Goal: Information Seeking & Learning: Learn about a topic

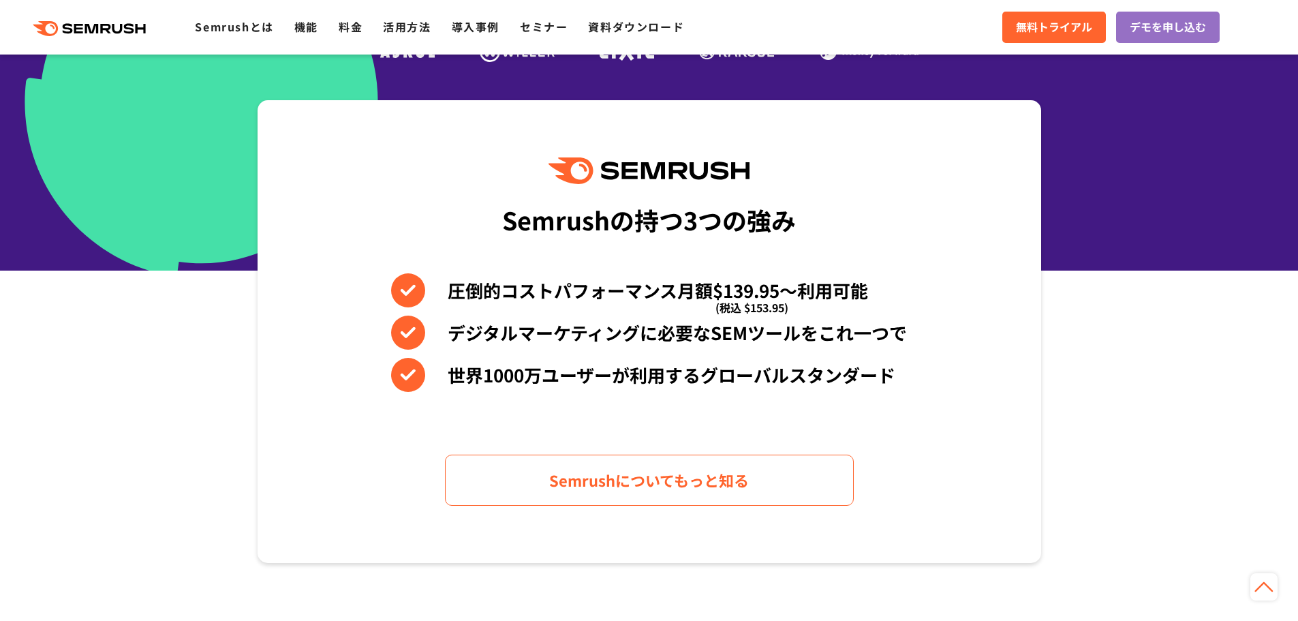
scroll to position [613, 0]
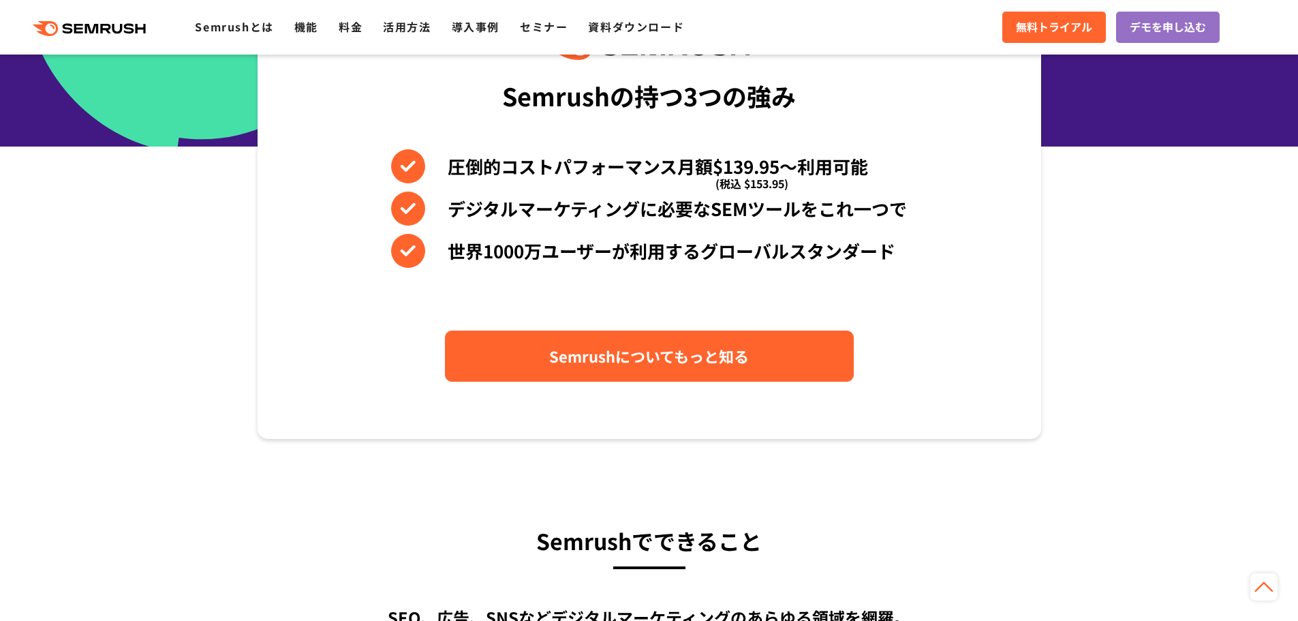
click at [634, 365] on span "Semrushについてもっと知る" at bounding box center [649, 356] width 200 height 24
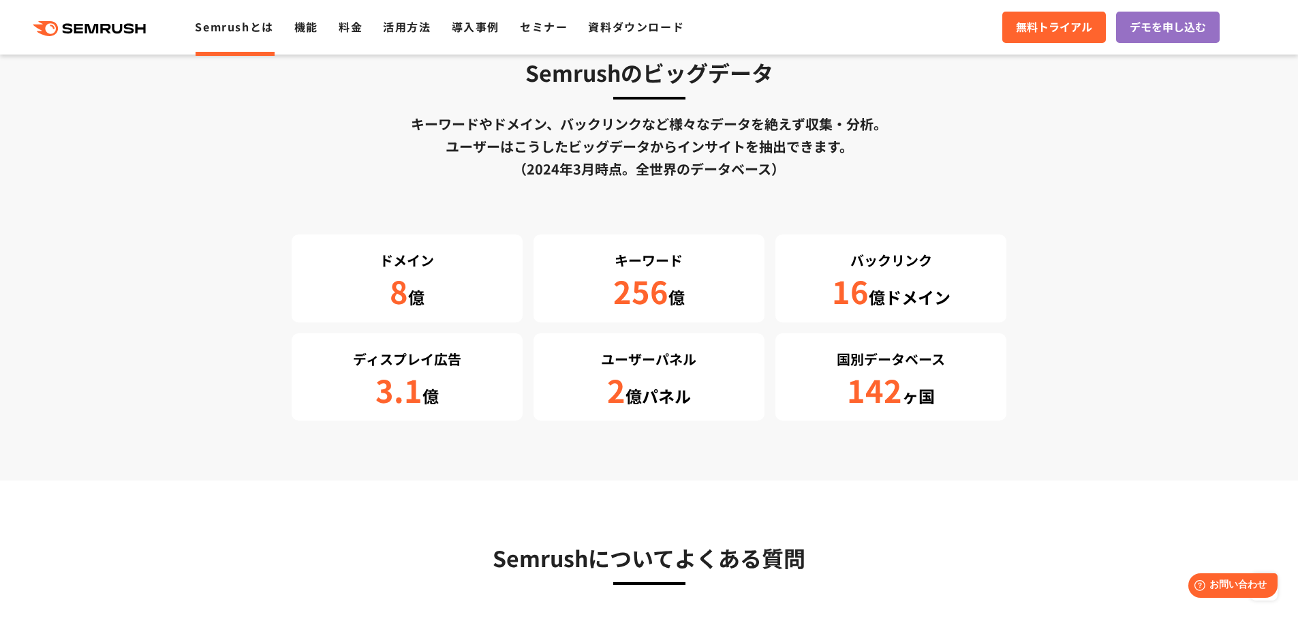
scroll to position [2180, 0]
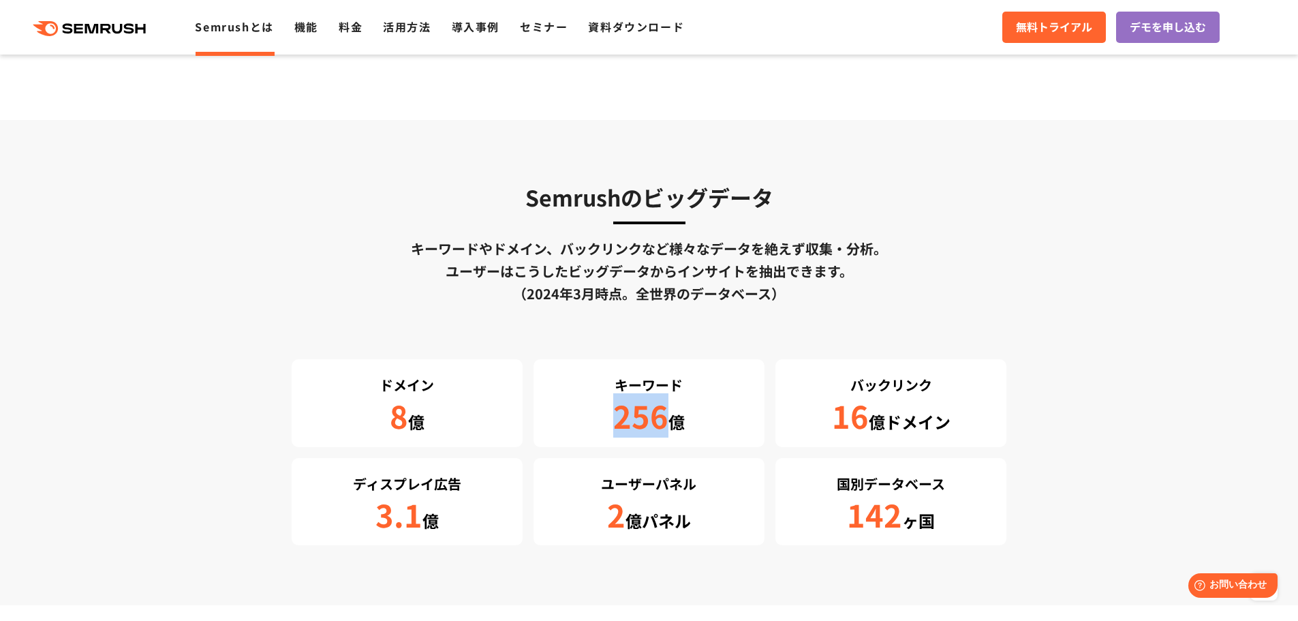
drag, startPoint x: 612, startPoint y: 423, endPoint x: 655, endPoint y: 428, distance: 43.2
click at [676, 419] on div "256 億" at bounding box center [648, 417] width 217 height 36
click at [727, 345] on div "Semrushのビッグデータ キーワードやドメイン、バックリンクなど様々なデータを絶えず収集・分析。 ユーザーはこうしたビッグデータからインサイトを抽出できま…" at bounding box center [649, 362] width 715 height 365
